Goal: Navigation & Orientation: Find specific page/section

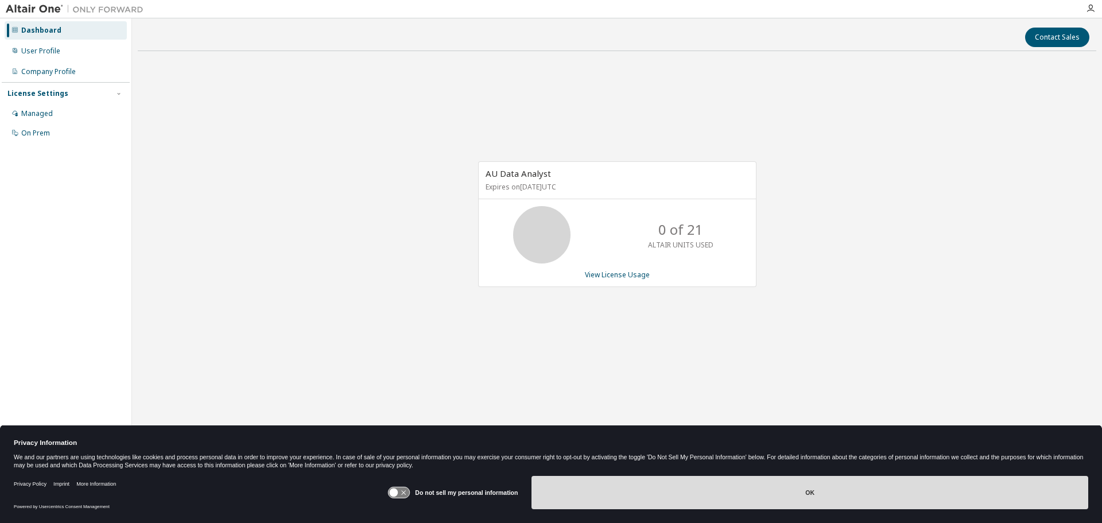
click at [819, 496] on button "OK" at bounding box center [810, 492] width 557 height 33
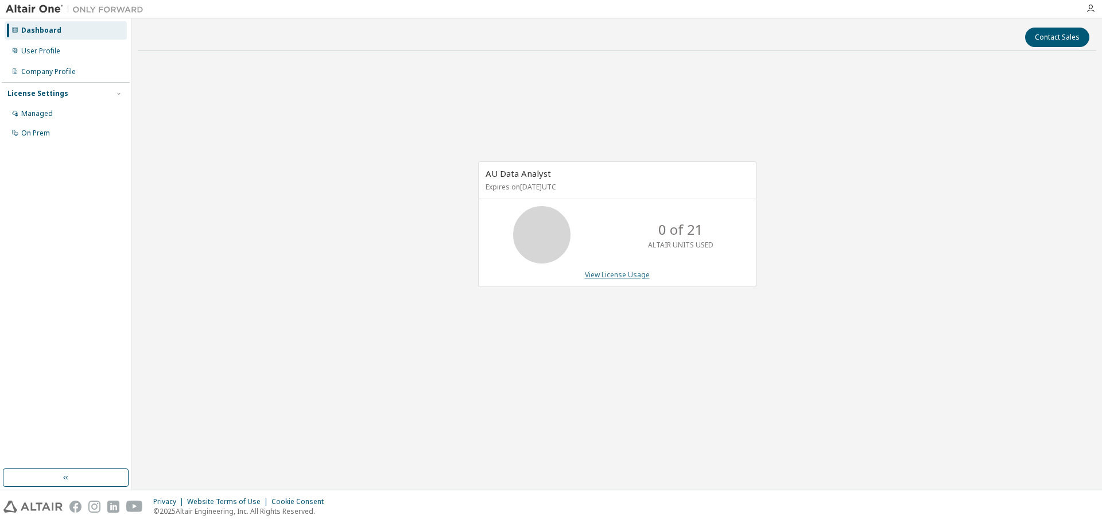
click at [621, 278] on link "View License Usage" at bounding box center [617, 275] width 65 height 10
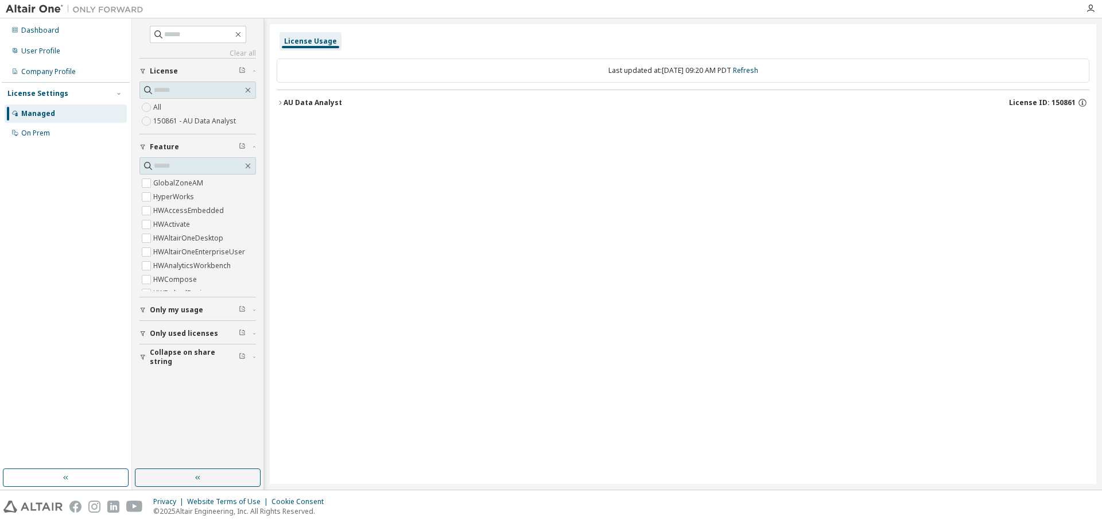
click at [282, 102] on icon "button" at bounding box center [280, 102] width 7 height 7
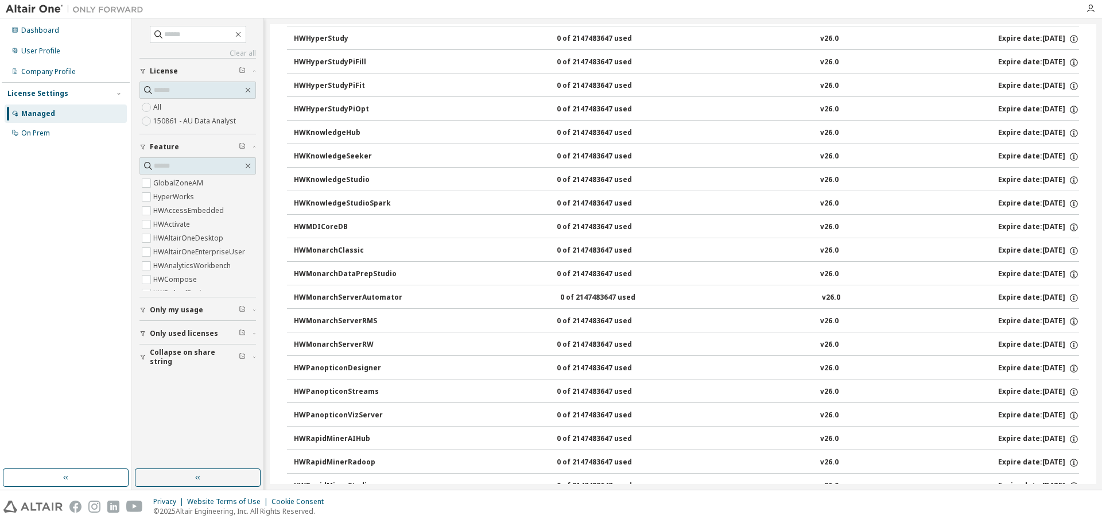
scroll to position [422, 0]
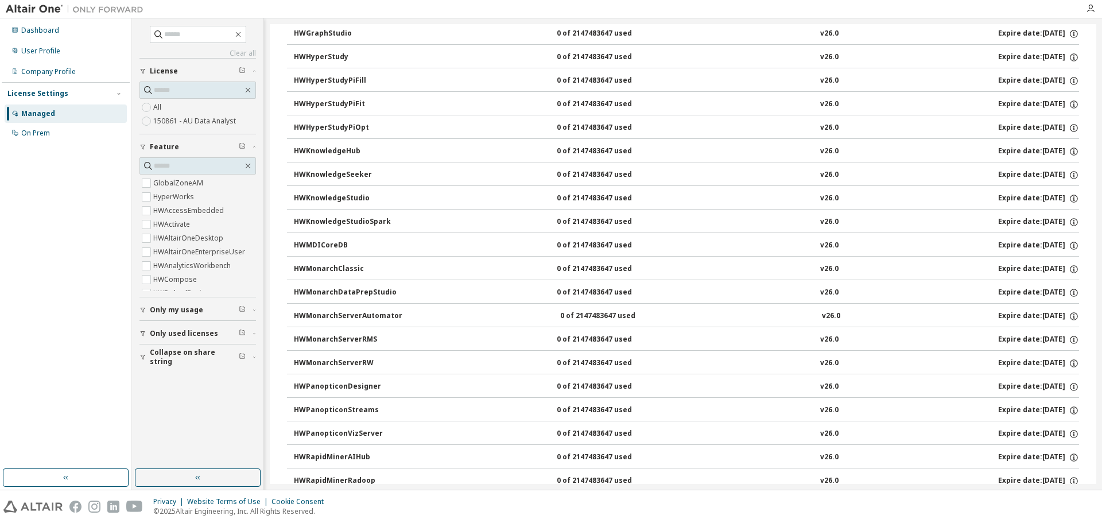
click at [392, 270] on div "HWMonarchClassic" at bounding box center [345, 269] width 103 height 10
click at [44, 70] on div "Company Profile" at bounding box center [48, 71] width 55 height 9
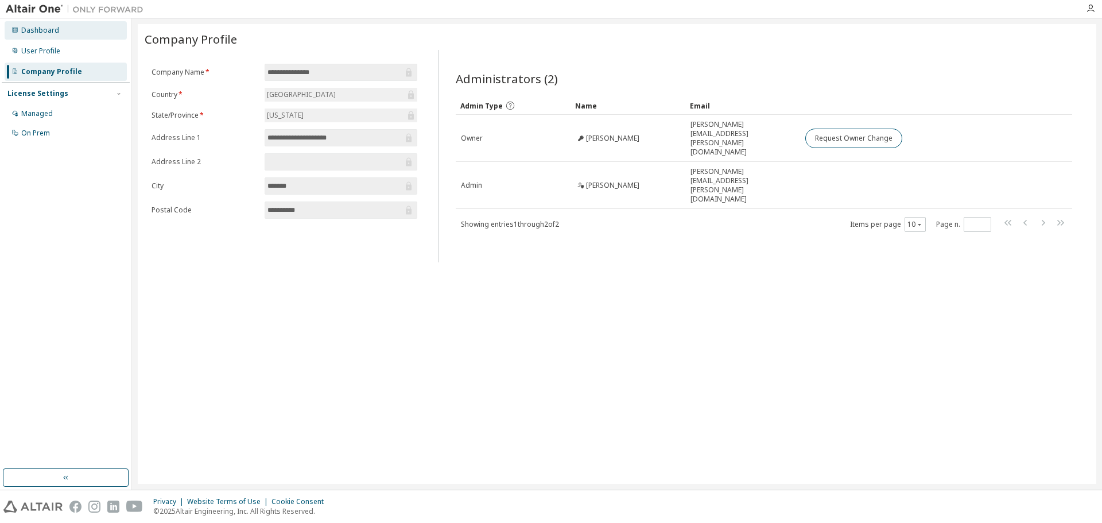
click at [44, 31] on div "Dashboard" at bounding box center [40, 30] width 38 height 9
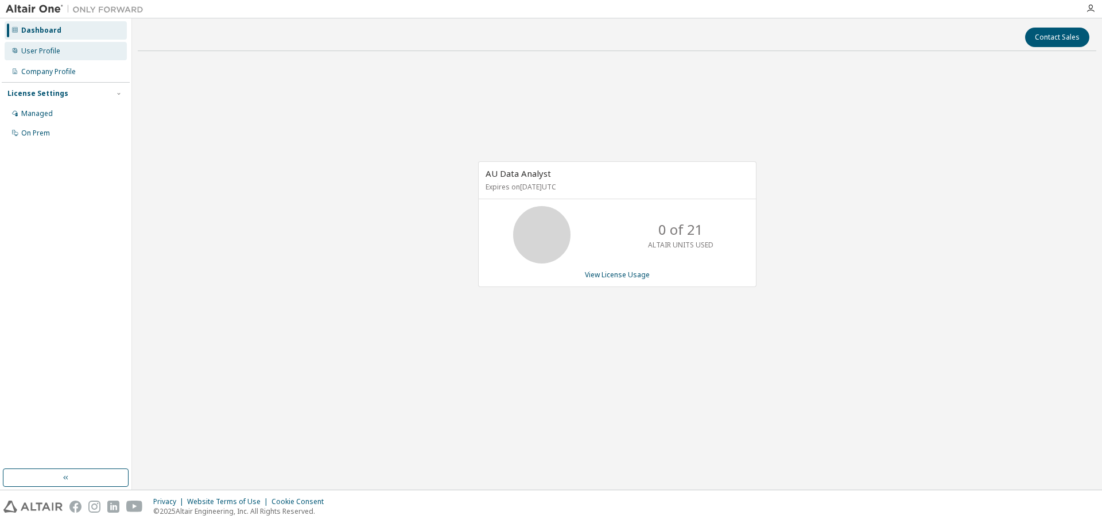
click at [38, 56] on div "User Profile" at bounding box center [66, 51] width 122 height 18
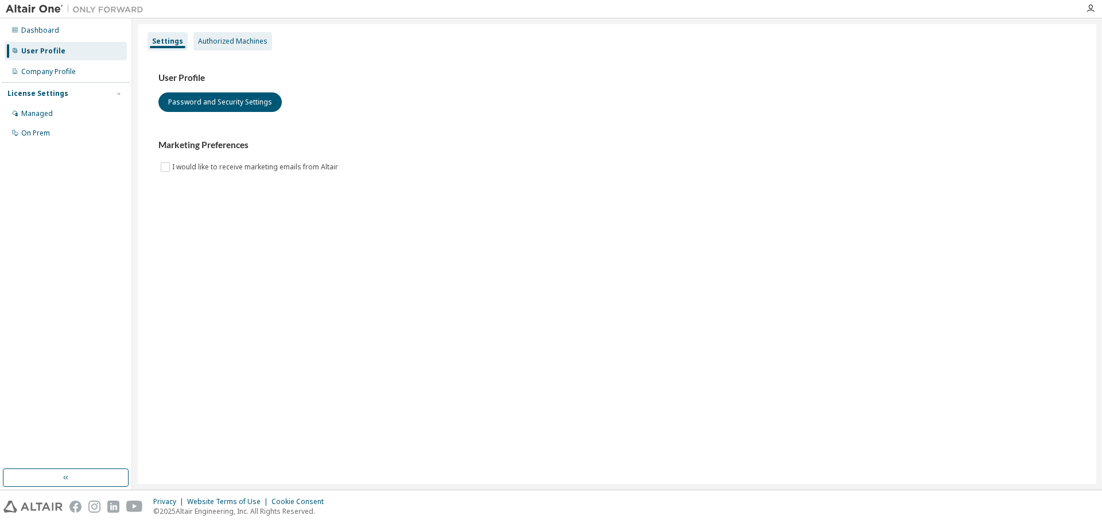
click at [224, 44] on div "Authorized Machines" at bounding box center [232, 41] width 69 height 9
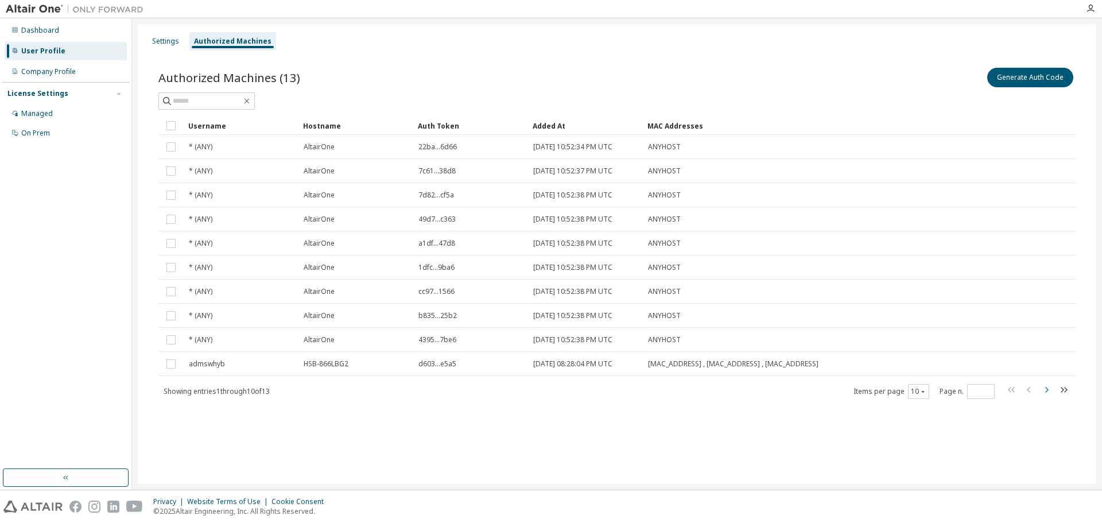
click at [1046, 388] on icon "button" at bounding box center [1047, 390] width 3 height 6
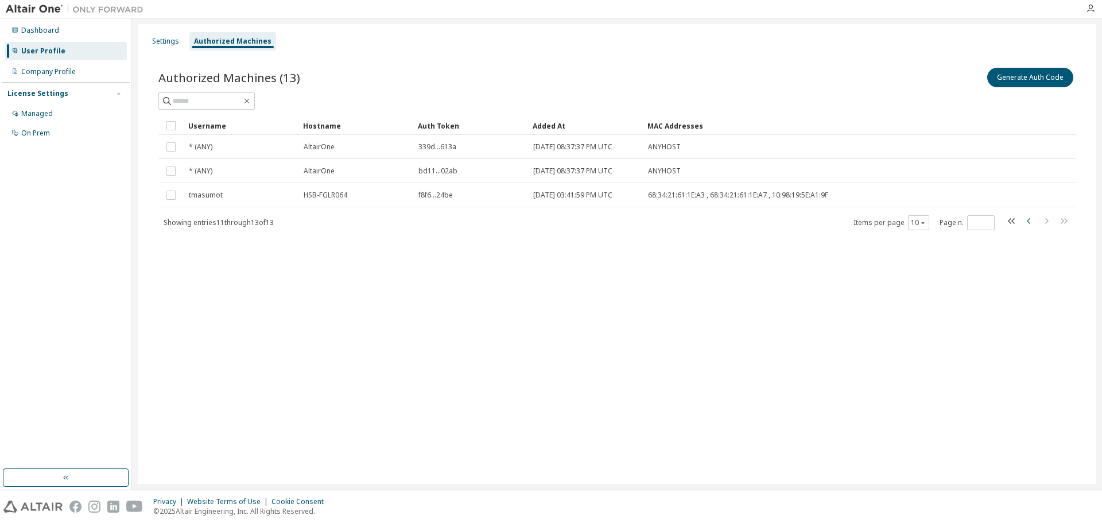
click at [1028, 223] on icon "button" at bounding box center [1030, 221] width 14 height 14
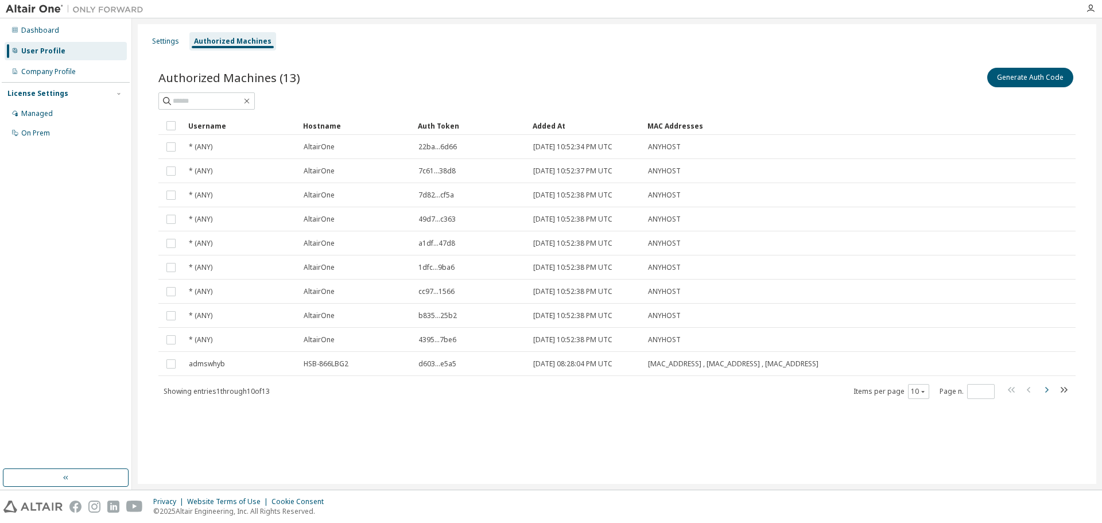
click at [1048, 391] on icon "button" at bounding box center [1047, 390] width 3 height 6
type input "*"
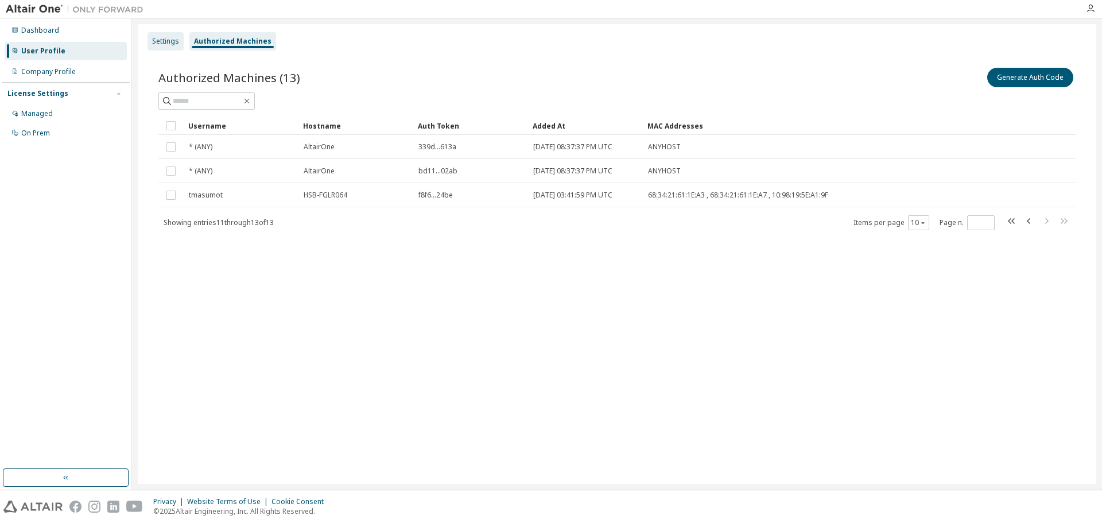
click at [159, 42] on div "Settings" at bounding box center [165, 41] width 27 height 9
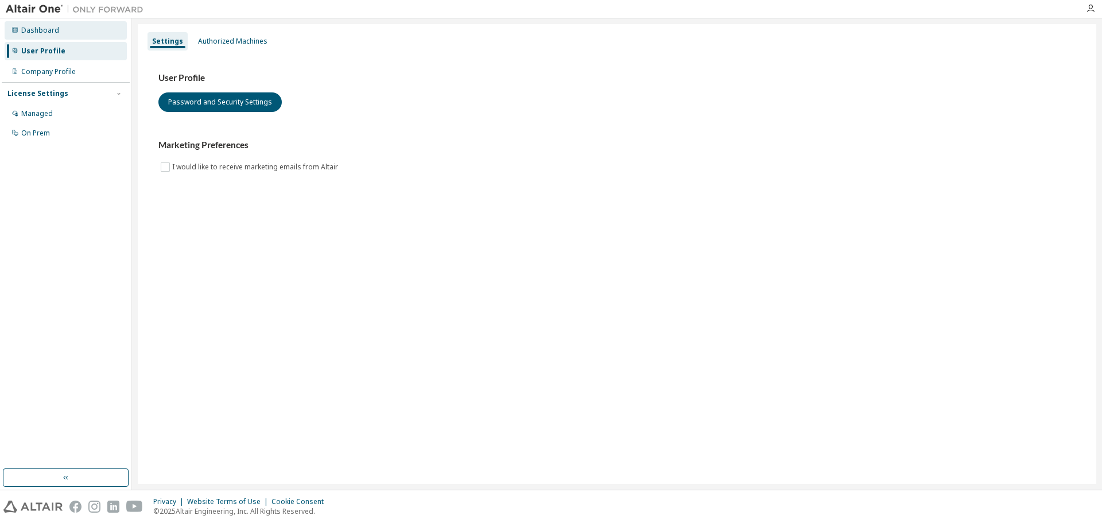
click at [41, 34] on div "Dashboard" at bounding box center [40, 30] width 38 height 9
